Goal: Information Seeking & Learning: Understand process/instructions

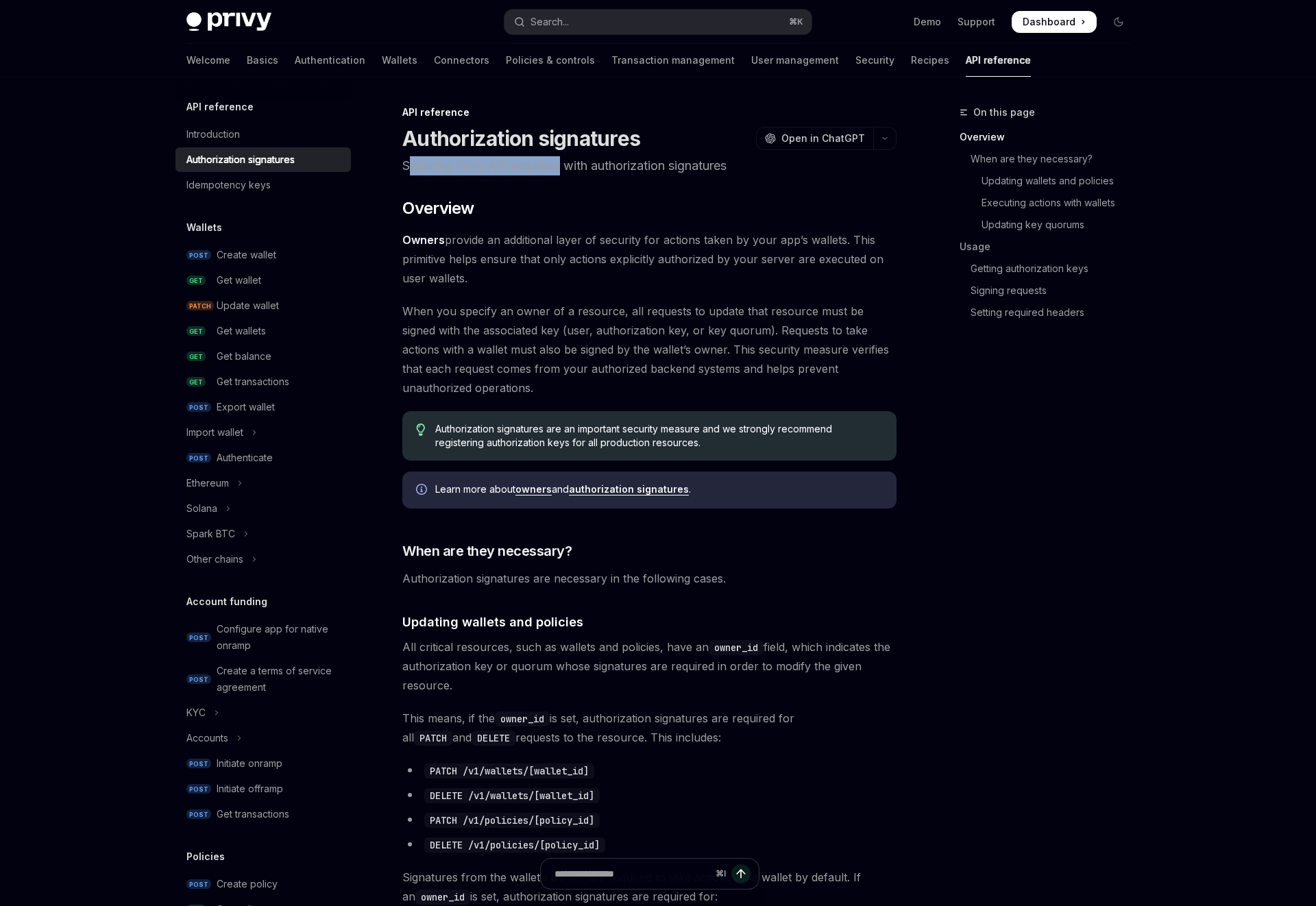
drag, startPoint x: 475, startPoint y: 171, endPoint x: 563, endPoint y: 171, distance: 88.0
click at [563, 171] on p "Securing Privy API requests with authorization signatures" at bounding box center [650, 165] width 494 height 19
click at [610, 169] on p "Securing Privy API requests with authorization signatures" at bounding box center [650, 165] width 494 height 19
click at [610, 169] on p "Securing Privy API requests with authorization signatures" at bounding box center [650, 165] width 494 height 19
drag, startPoint x: 610, startPoint y: 169, endPoint x: 598, endPoint y: 171, distance: 12.2
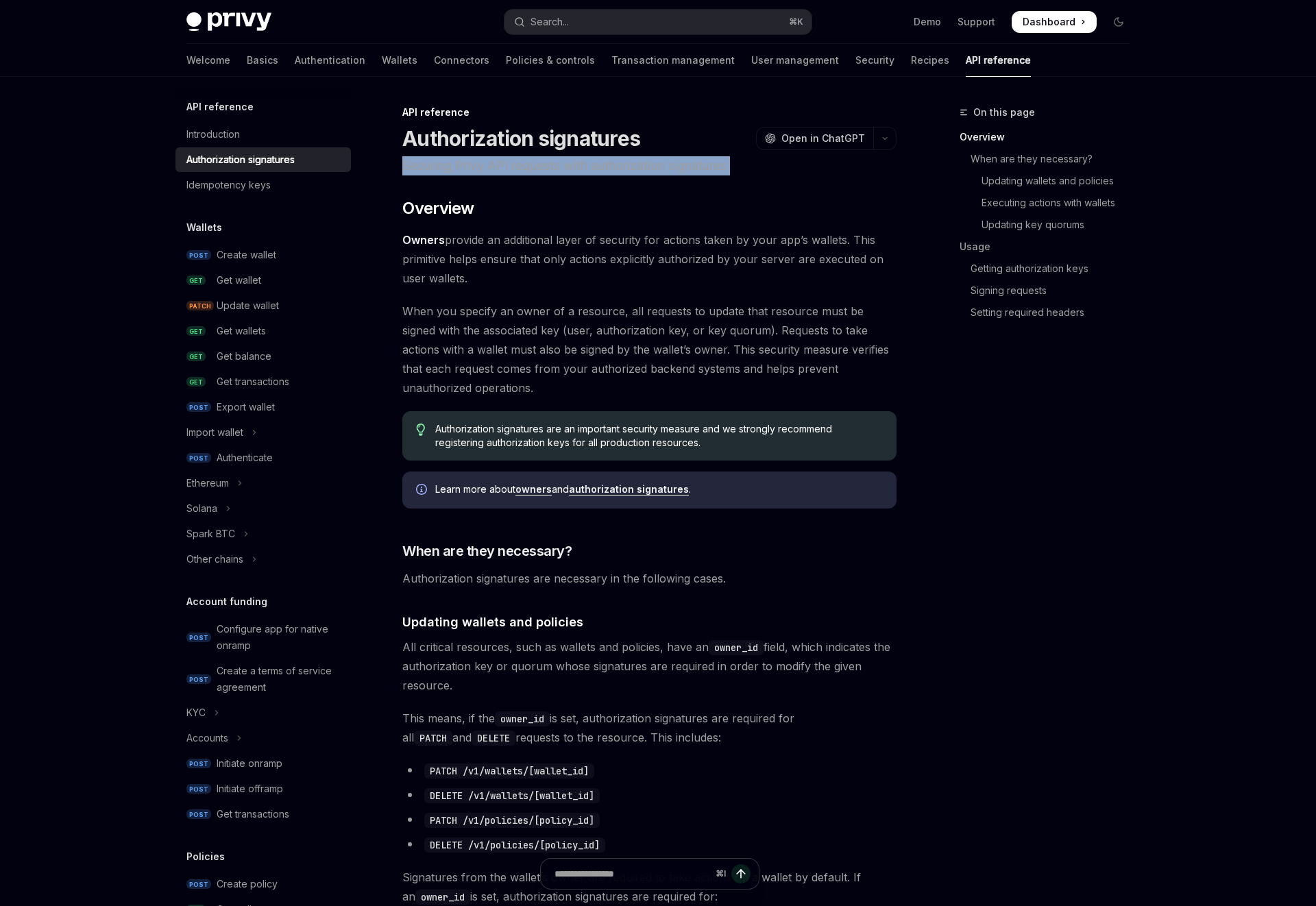
click at [610, 169] on p "Securing Privy API requests with authorization signatures" at bounding box center [650, 165] width 494 height 19
click at [511, 239] on span "Owners provide an additional layer of security for actions taken by your app’s …" at bounding box center [650, 259] width 494 height 57
click at [510, 241] on span "Owners provide an additional layer of security for actions taken by your app’s …" at bounding box center [650, 259] width 494 height 57
drag, startPoint x: 451, startPoint y: 273, endPoint x: 692, endPoint y: 738, distance: 523.7
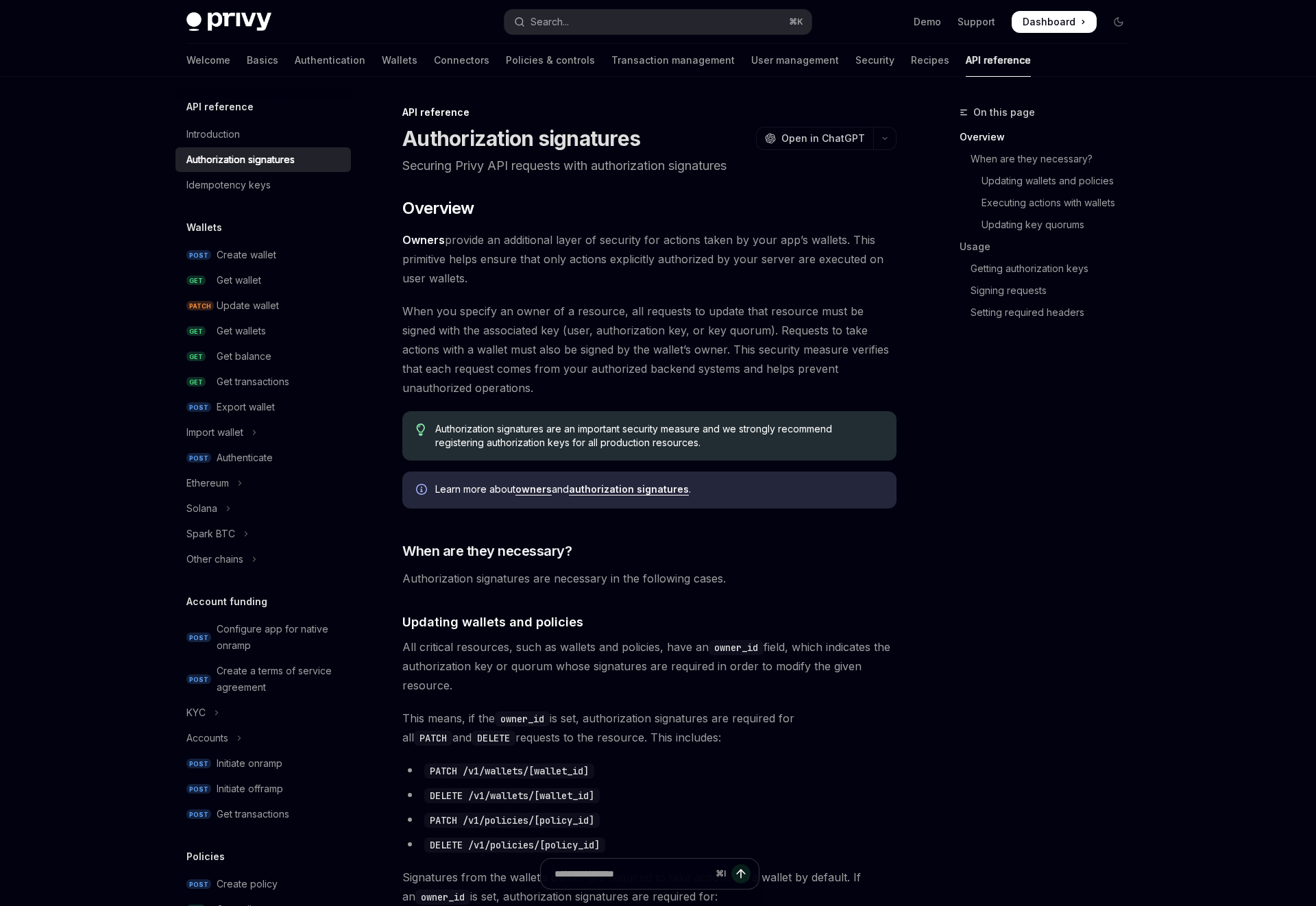
click at [692, 738] on span "This means, if the owner_id is set, authorization signatures are required for a…" at bounding box center [650, 728] width 494 height 38
drag, startPoint x: 428, startPoint y: 323, endPoint x: 559, endPoint y: 315, distance: 131.2
click at [559, 315] on span "When you specify an owner of a resource, all requests to update that resource m…" at bounding box center [650, 349] width 494 height 96
click at [559, 315] on span "When you specify an owner of a resource, all requests to update that resource m…" at bounding box center [650, 349] width 494 height 96
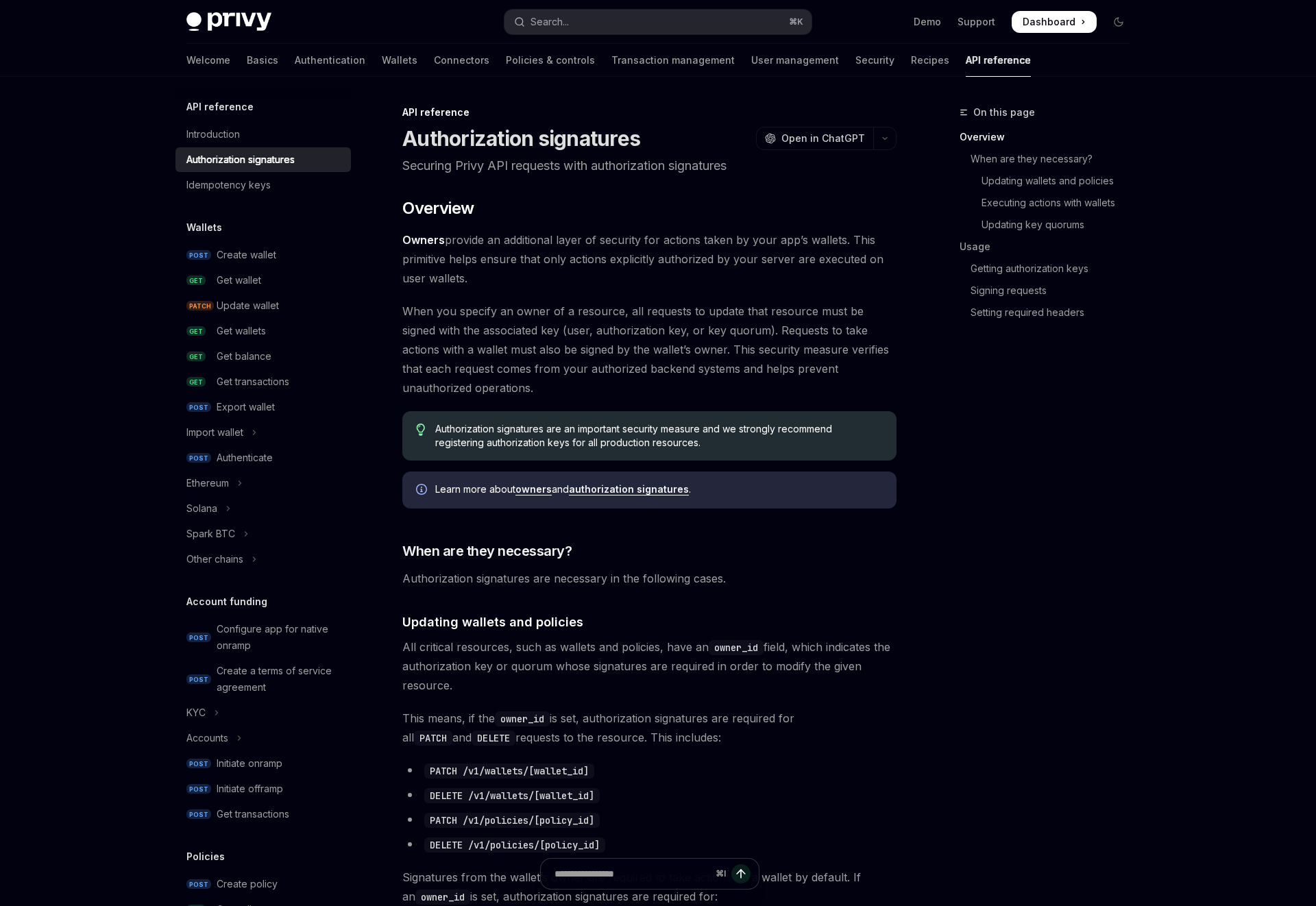
drag, startPoint x: 412, startPoint y: 332, endPoint x: 510, endPoint y: 330, distance: 98.0
click at [510, 330] on span "When you specify an owner of a resource, all requests to update that resource m…" at bounding box center [650, 349] width 494 height 96
drag, startPoint x: 431, startPoint y: 332, endPoint x: 736, endPoint y: 326, distance: 305.1
click at [736, 326] on span "When you specify an owner of a resource, all requests to update that resource m…" at bounding box center [650, 349] width 494 height 96
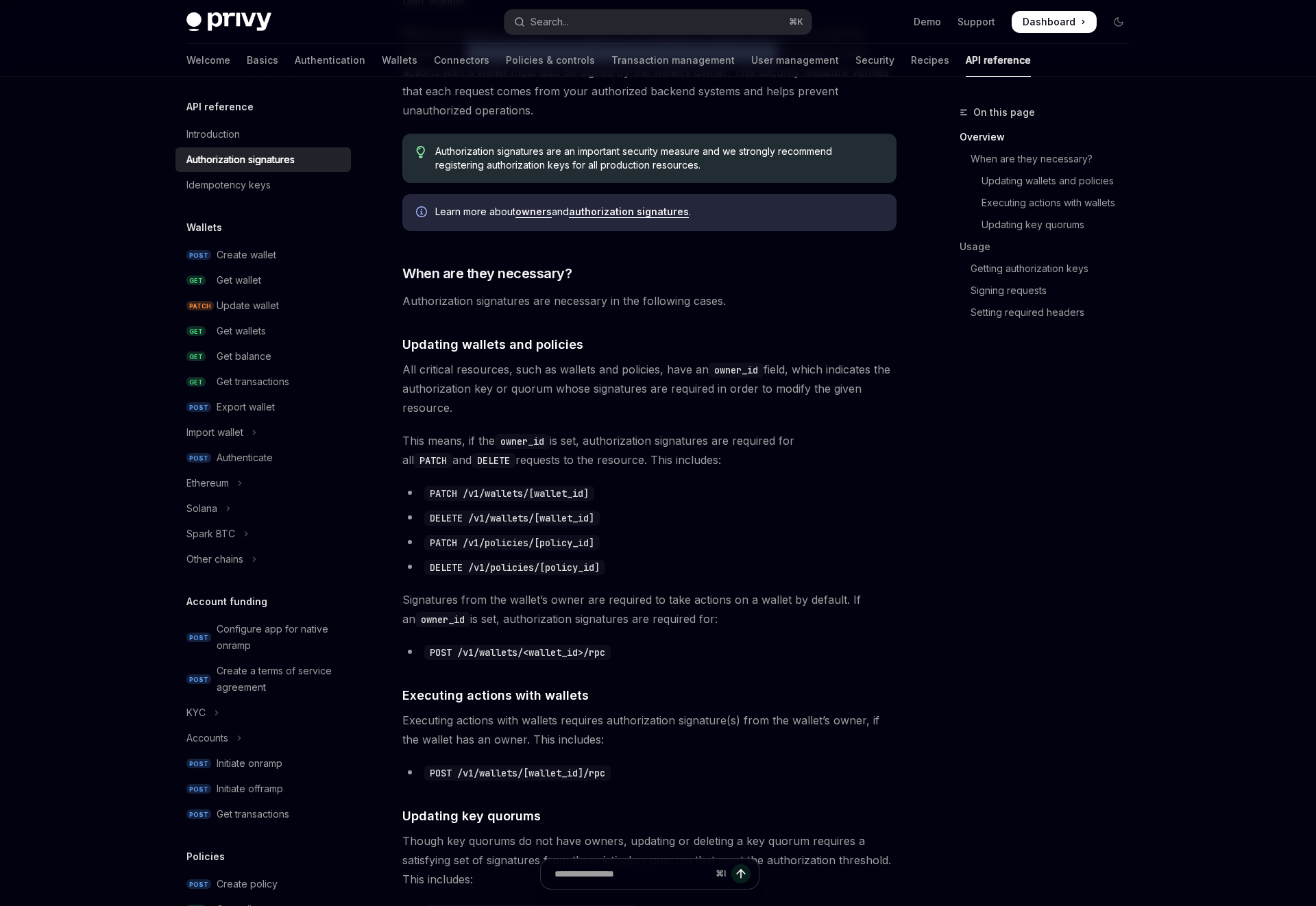
scroll to position [281, 0]
